Goal: Task Accomplishment & Management: Use online tool/utility

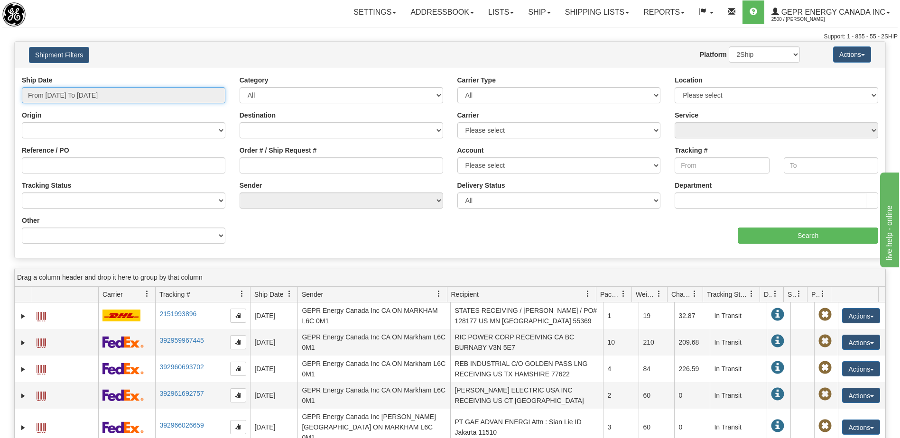
type input "[DATE]"
click at [125, 95] on input "From 09/08/2025 To 09/09/2025" at bounding box center [124, 95] width 204 height 16
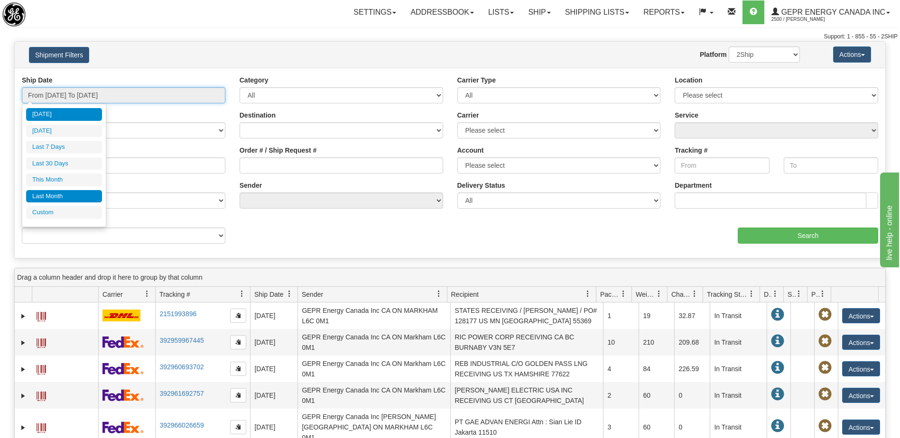
type input "09/01/2025"
type input "09/30/2025"
type input "08/01/2025"
type input "08/31/2025"
type input "[DATE]"
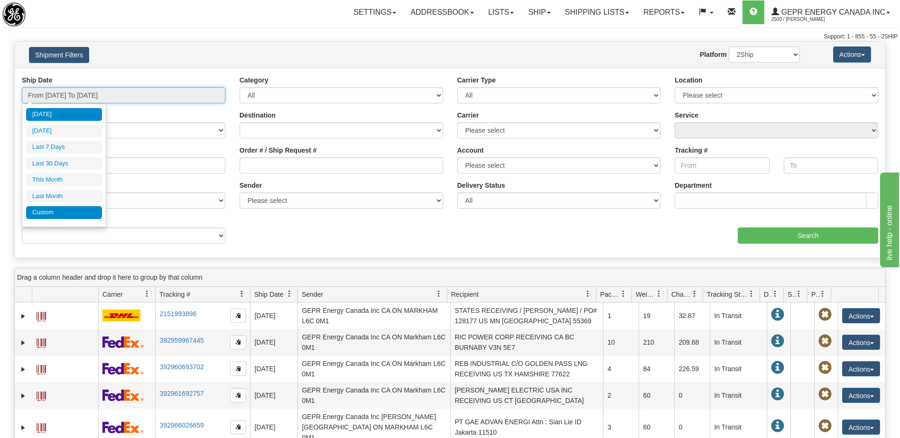
type input "[DATE]"
click at [81, 211] on li "Custom" at bounding box center [64, 212] width 76 height 13
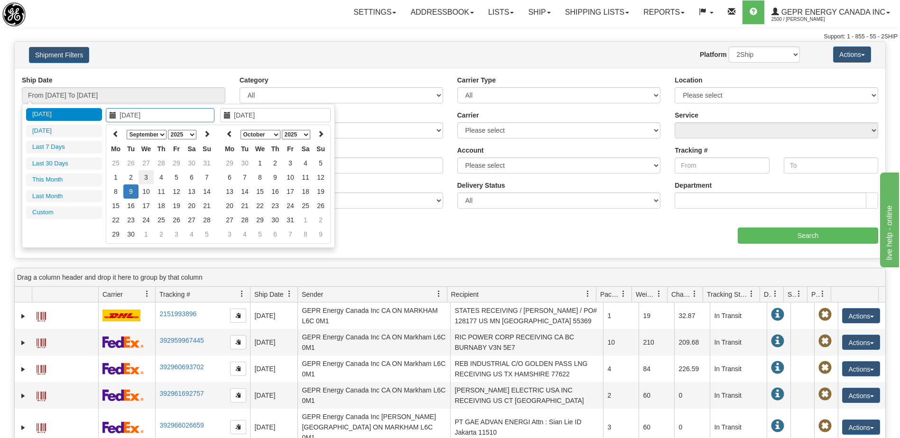
type input "09/03/2025"
click at [150, 178] on td "3" at bounding box center [146, 177] width 15 height 14
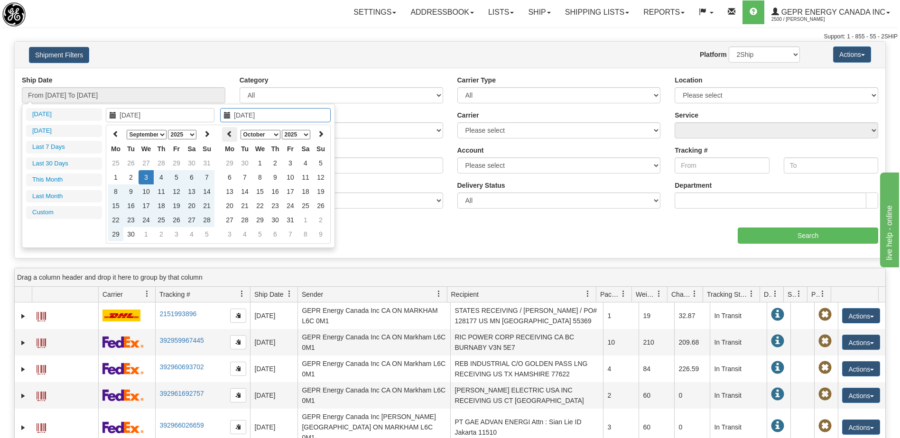
click at [227, 133] on icon at bounding box center [229, 133] width 7 height 7
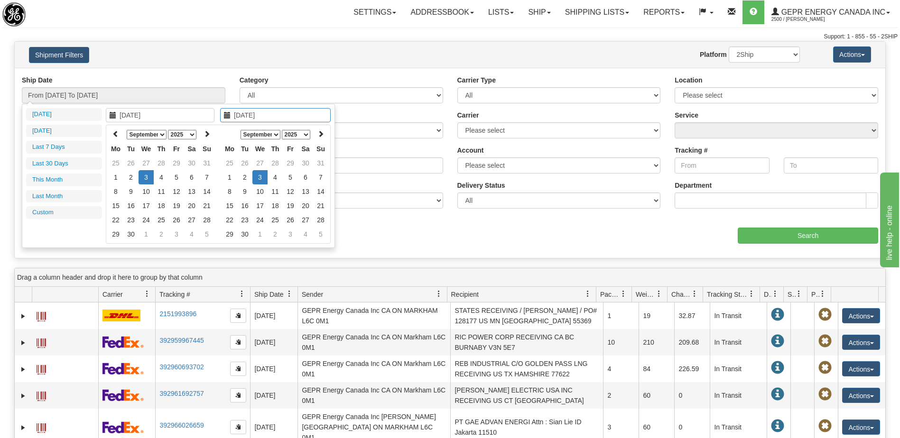
type input "09/03/2025"
click at [263, 176] on td "3" at bounding box center [259, 177] width 15 height 14
type input "From 09/03/2025 To 09/03/2025"
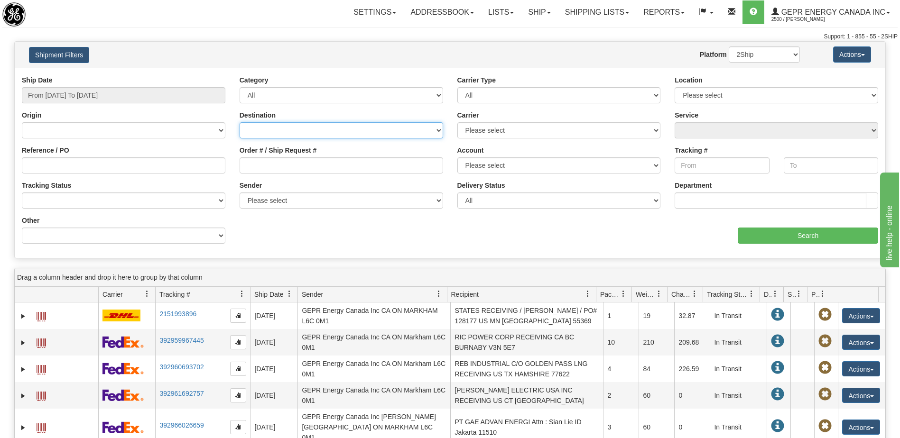
click at [282, 135] on select "Canada United States Mexico Puerto Rico Romania Australia New Zealand SouthAfri…" at bounding box center [342, 130] width 204 height 16
select select "MX"
click at [240, 122] on select "Canada United States Mexico Puerto Rico Romania Australia New Zealand SouthAfri…" at bounding box center [342, 130] width 204 height 16
click at [492, 126] on select "Please select 2Ship Today DHL FedEx Express® FedEx® LTL Purolator UPS" at bounding box center [559, 130] width 204 height 16
select select "2"
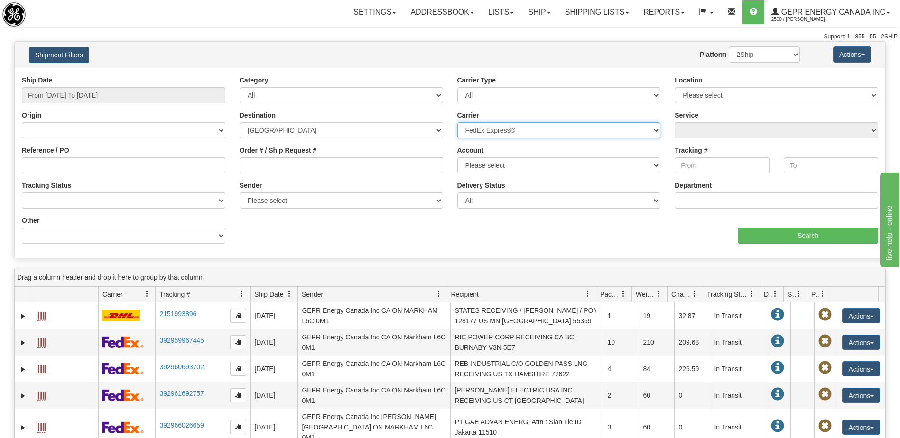
click at [457, 122] on select "Please select 2Ship Today DHL FedEx Express® FedEx® LTL Purolator UPS" at bounding box center [559, 130] width 204 height 16
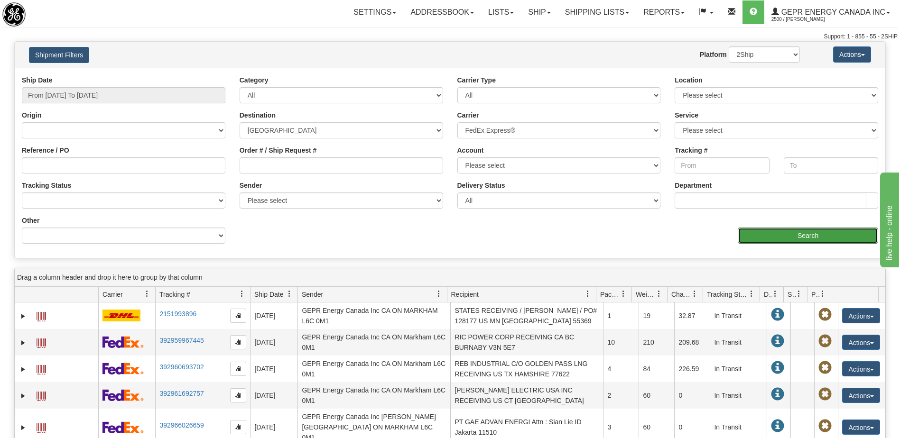
click at [803, 240] on input "Search" at bounding box center [808, 236] width 140 height 16
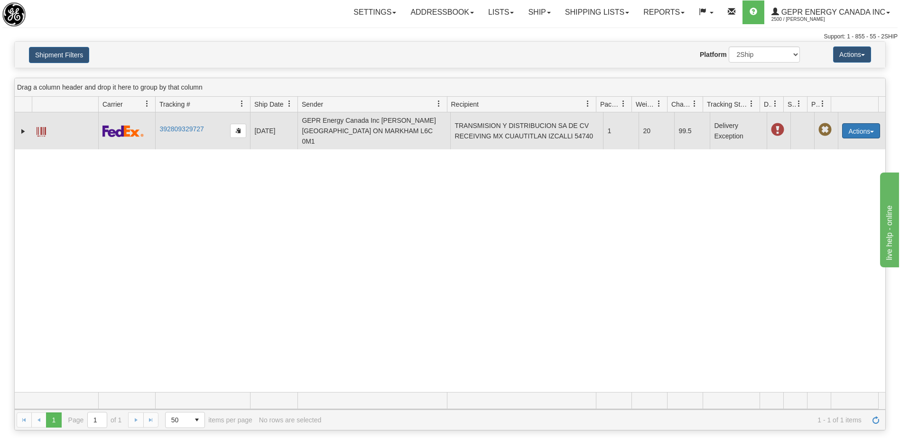
click at [850, 128] on button "Actions" at bounding box center [861, 130] width 38 height 15
click at [833, 144] on link "Repeat" at bounding box center [842, 148] width 76 height 12
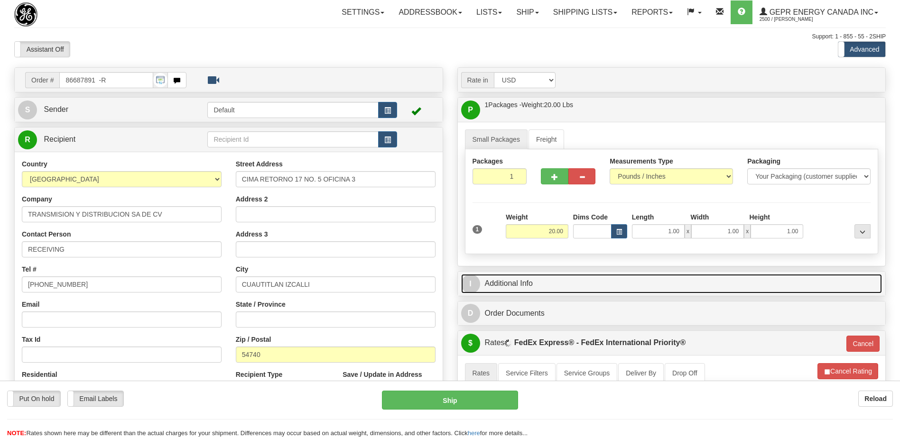
click at [566, 284] on link "I Additional Info" at bounding box center [671, 283] width 421 height 19
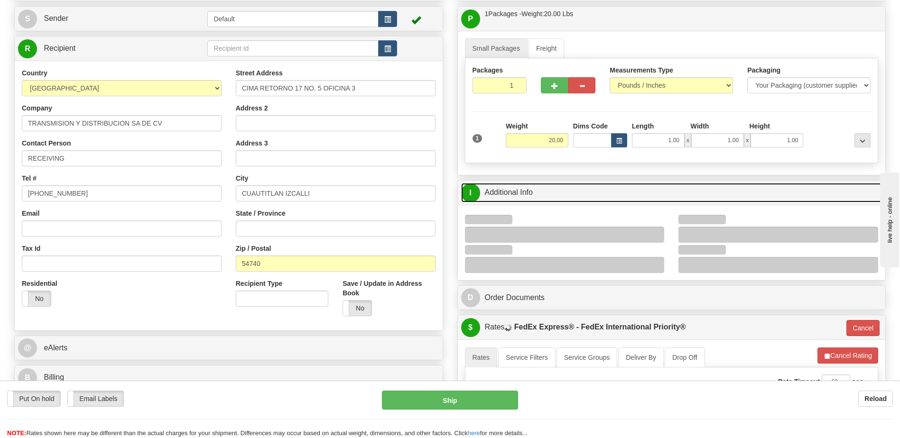
scroll to position [95, 0]
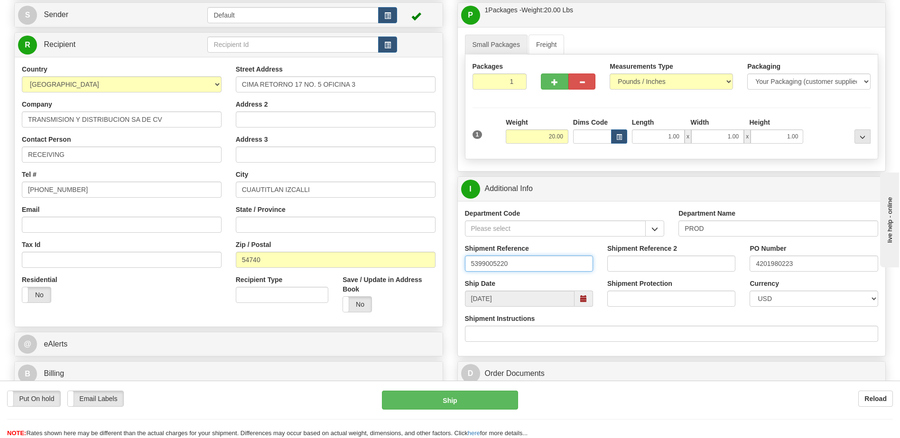
click at [498, 263] on input "5399005220" at bounding box center [529, 264] width 128 height 16
click at [160, 294] on div "Residential Yes No" at bounding box center [122, 292] width 214 height 35
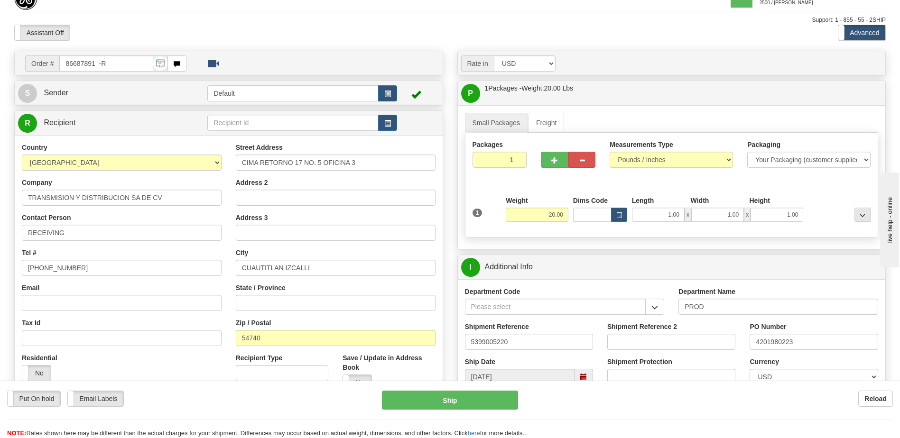
scroll to position [0, 0]
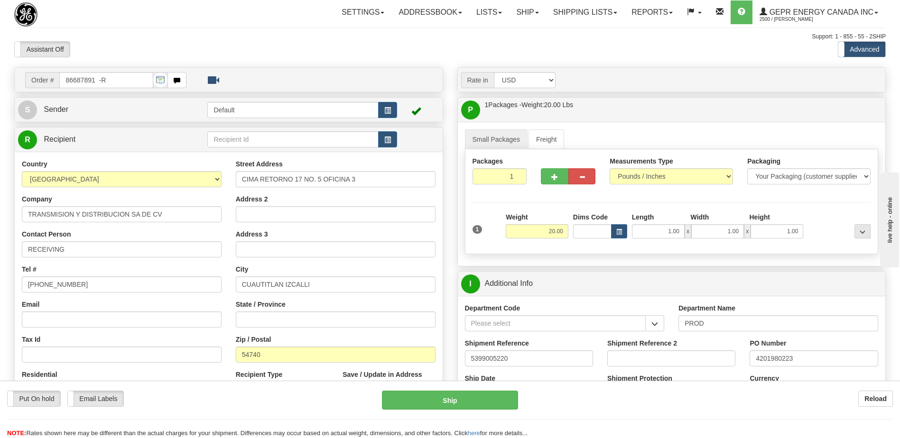
click at [287, 45] on div "Assistant On Assistant Off Do a return Do a return" at bounding box center [191, 49] width 369 height 16
